Goal: Task Accomplishment & Management: Use online tool/utility

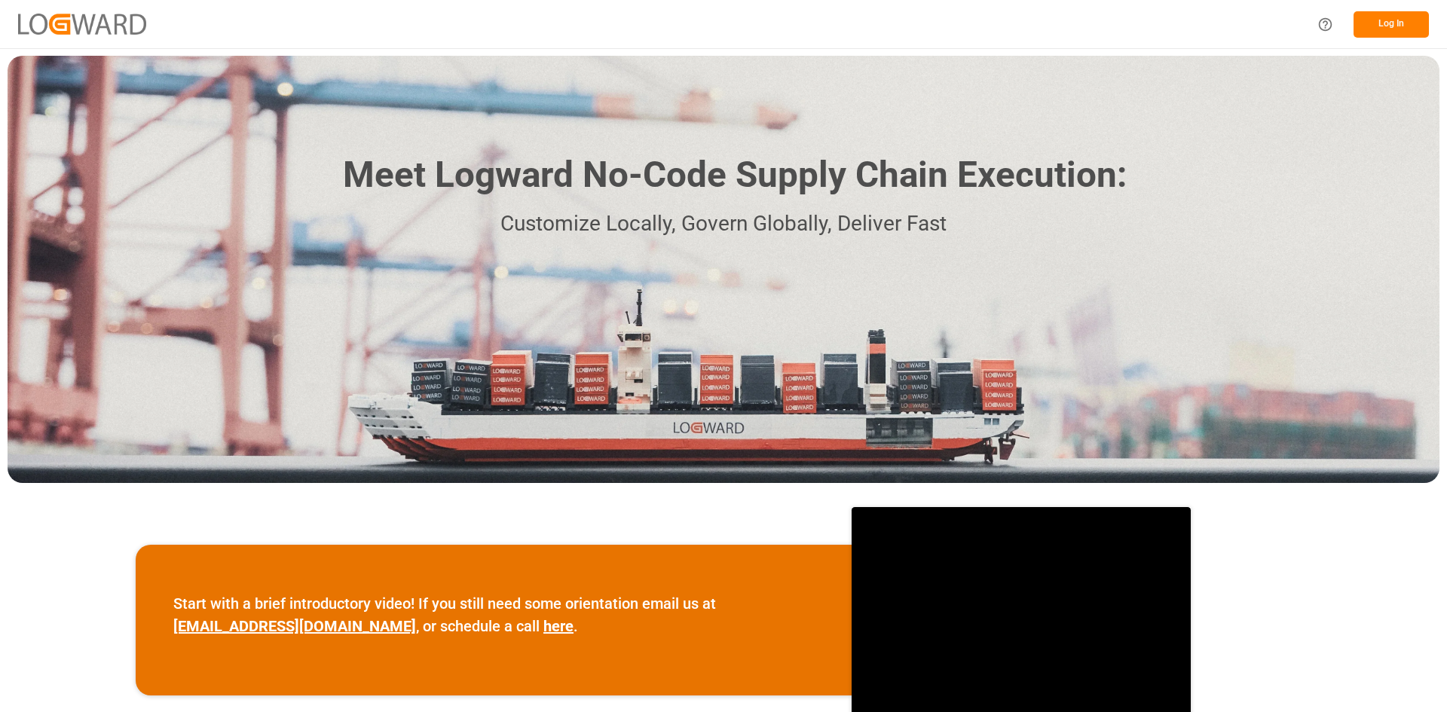
click at [1423, 2] on div "Log In" at bounding box center [723, 24] width 1447 height 48
click at [1413, 16] on button "Log In" at bounding box center [1391, 24] width 75 height 26
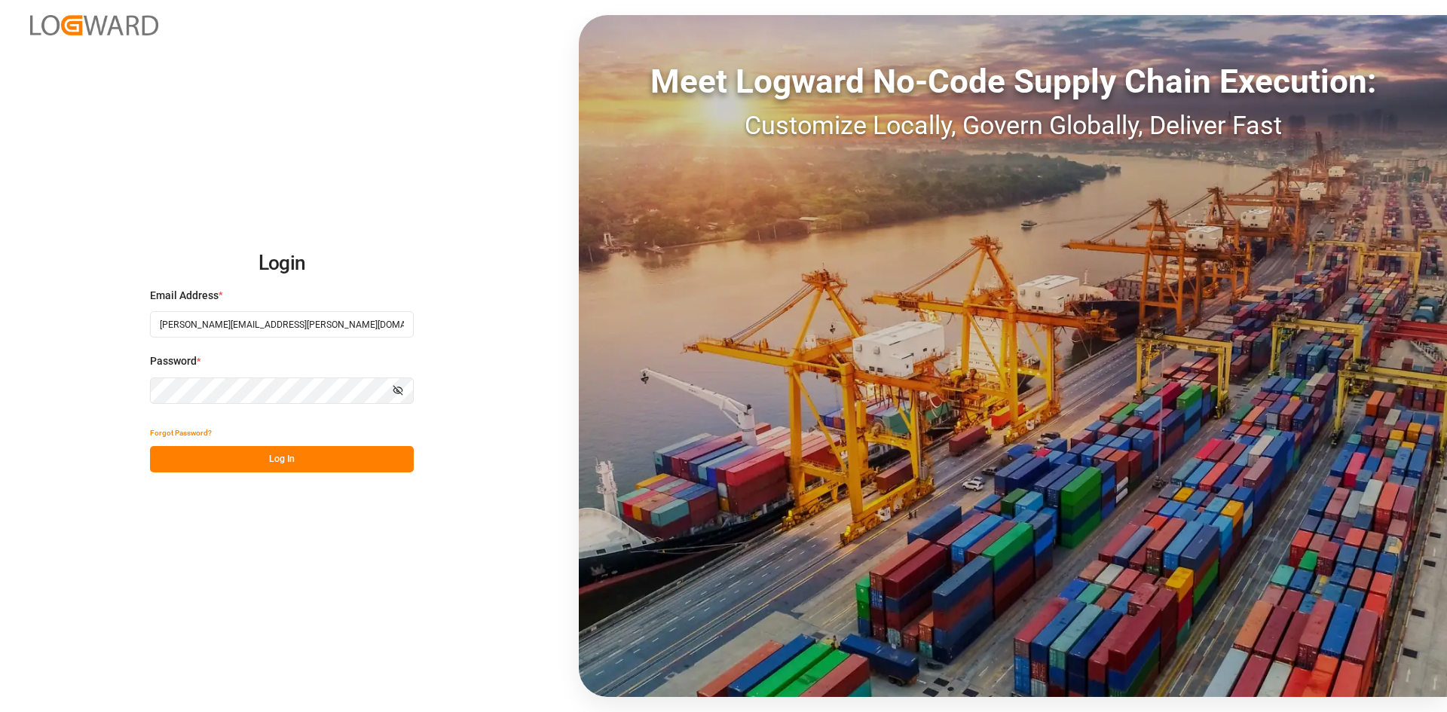
click at [392, 458] on button "Log In" at bounding box center [282, 459] width 264 height 26
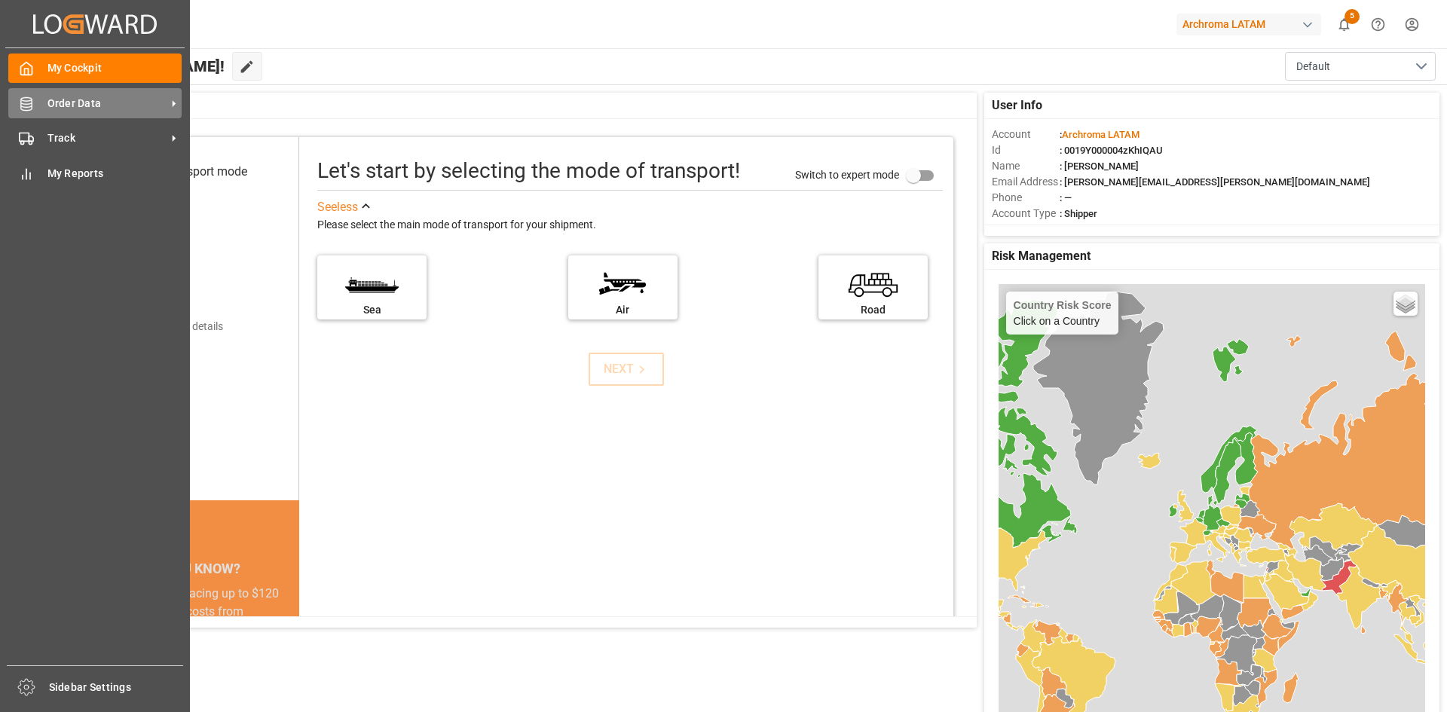
click at [20, 107] on icon at bounding box center [26, 103] width 15 height 15
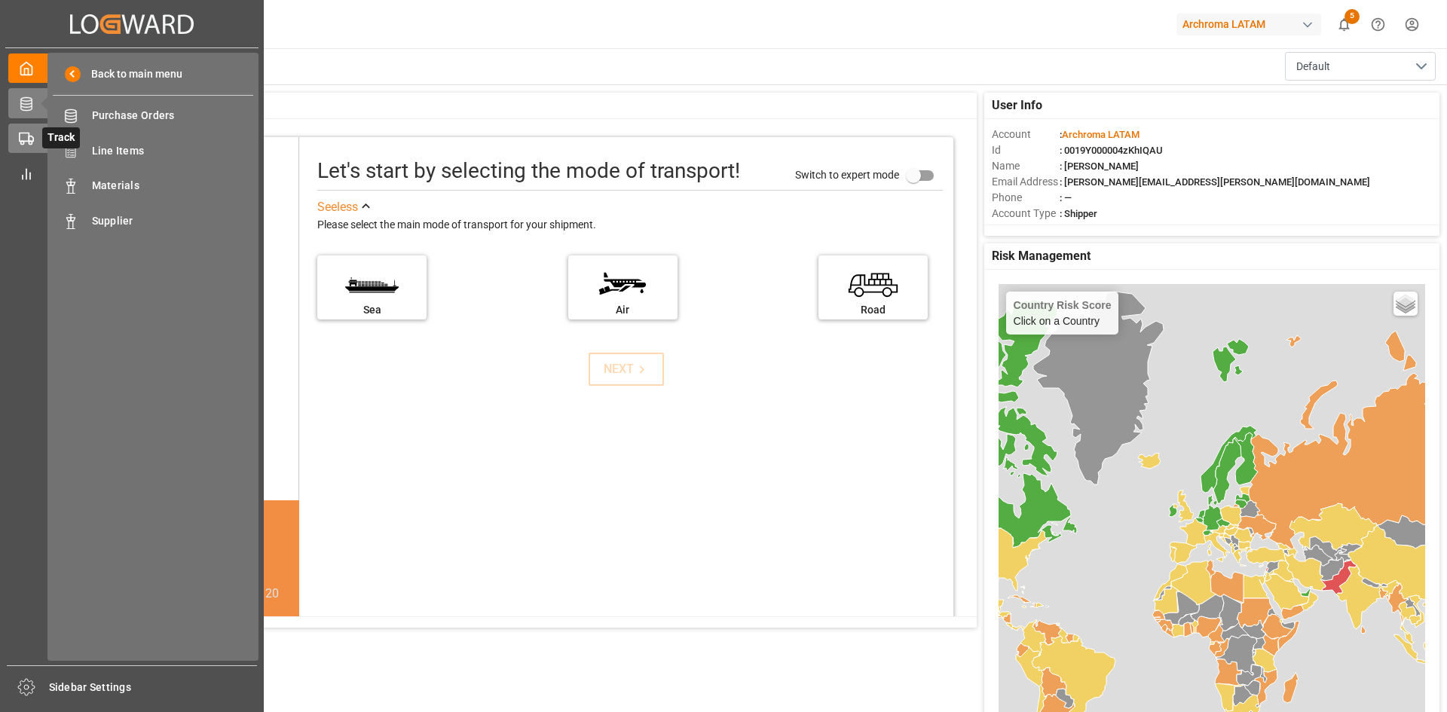
click at [20, 139] on rect at bounding box center [24, 137] width 9 height 8
click at [194, 126] on div "Container Schema Container Schema" at bounding box center [153, 115] width 201 height 29
